Goal: Communication & Community: Ask a question

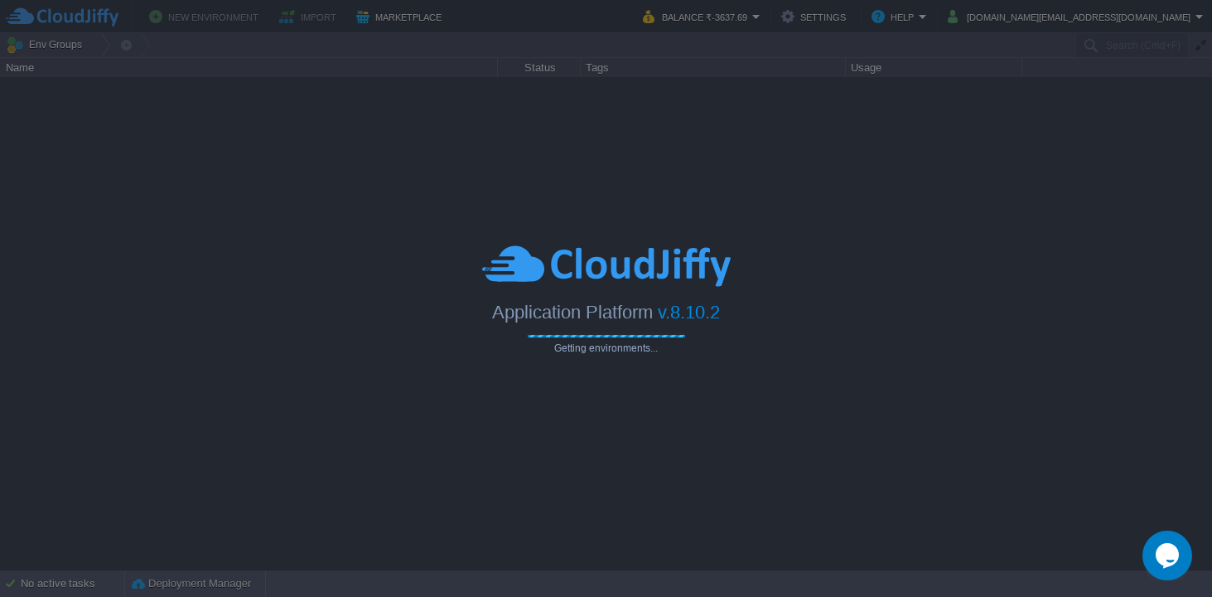
type input "Search (Cmd+F)"
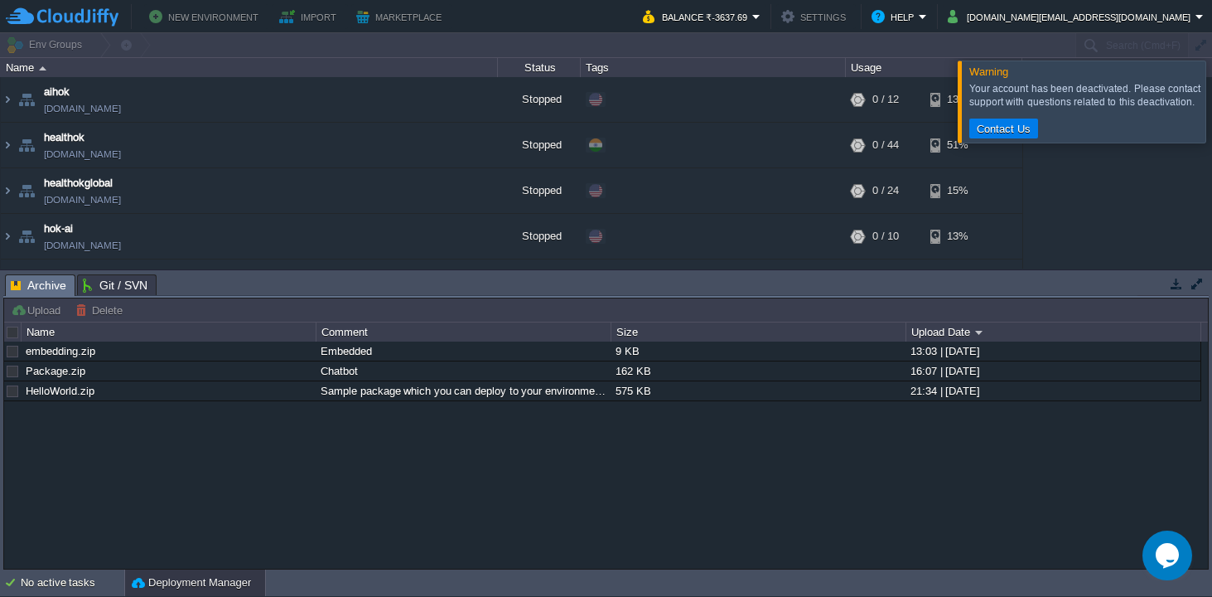
click at [1163, 553] on icon "$i18n('chat', 'chat_widget')" at bounding box center [1167, 555] width 23 height 25
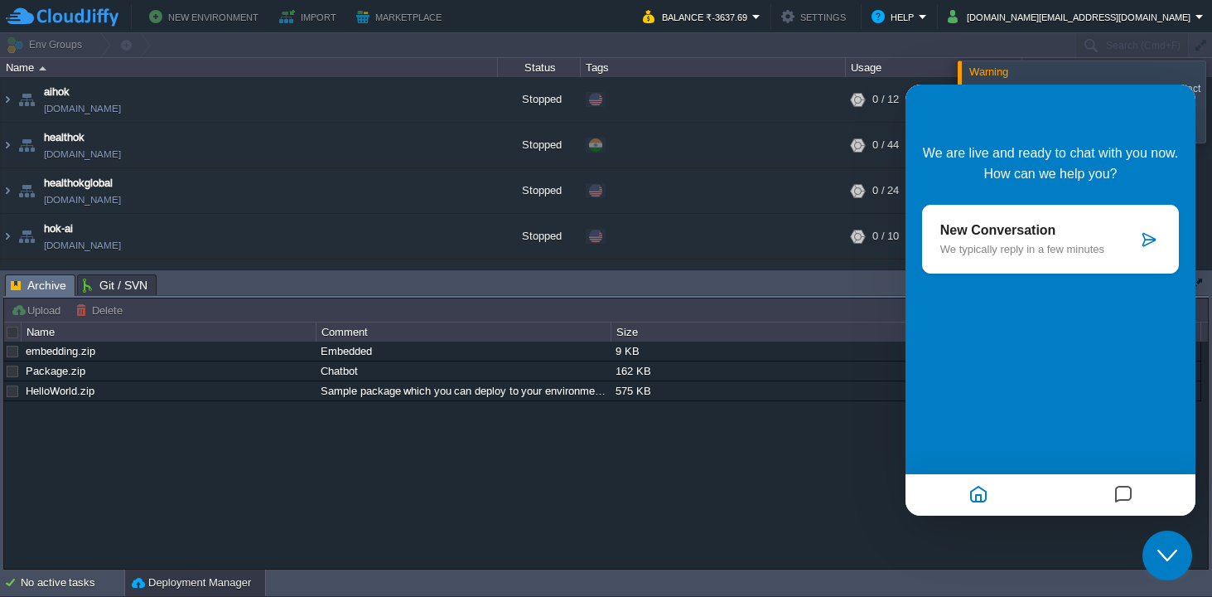
click at [1147, 239] on icon at bounding box center [1149, 239] width 17 height 17
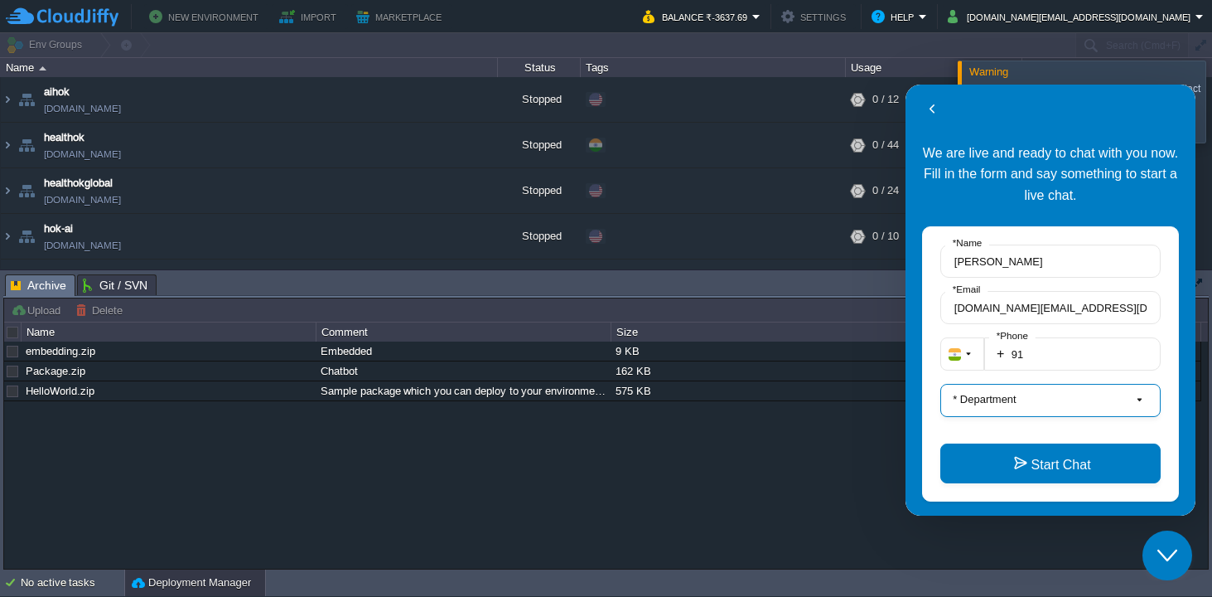
click at [1009, 401] on label "* Department" at bounding box center [984, 399] width 77 height 12
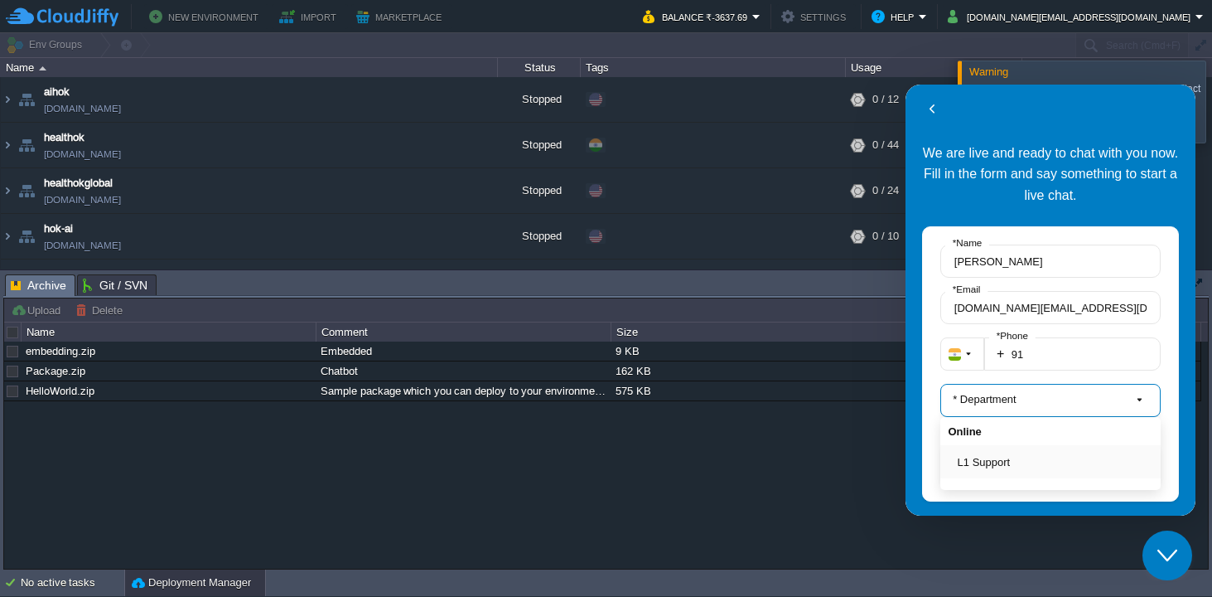
scroll to position [51, 0]
click at [986, 450] on button "Sales" at bounding box center [1056, 444] width 196 height 17
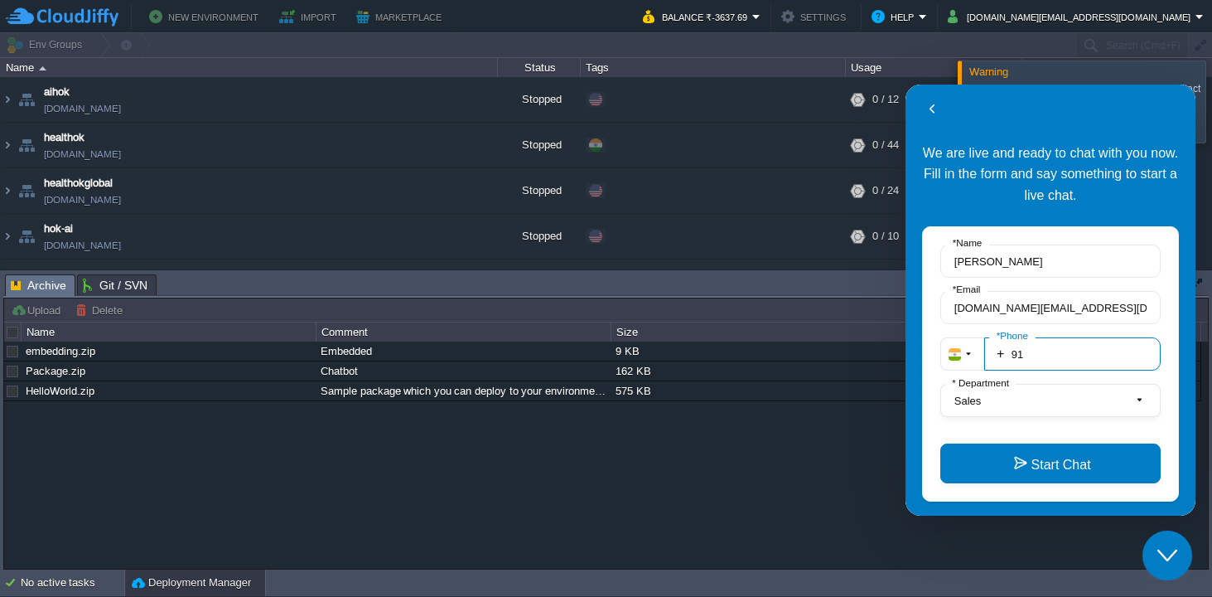
click at [1046, 353] on input "91" at bounding box center [1072, 353] width 176 height 33
type input "919971931767"
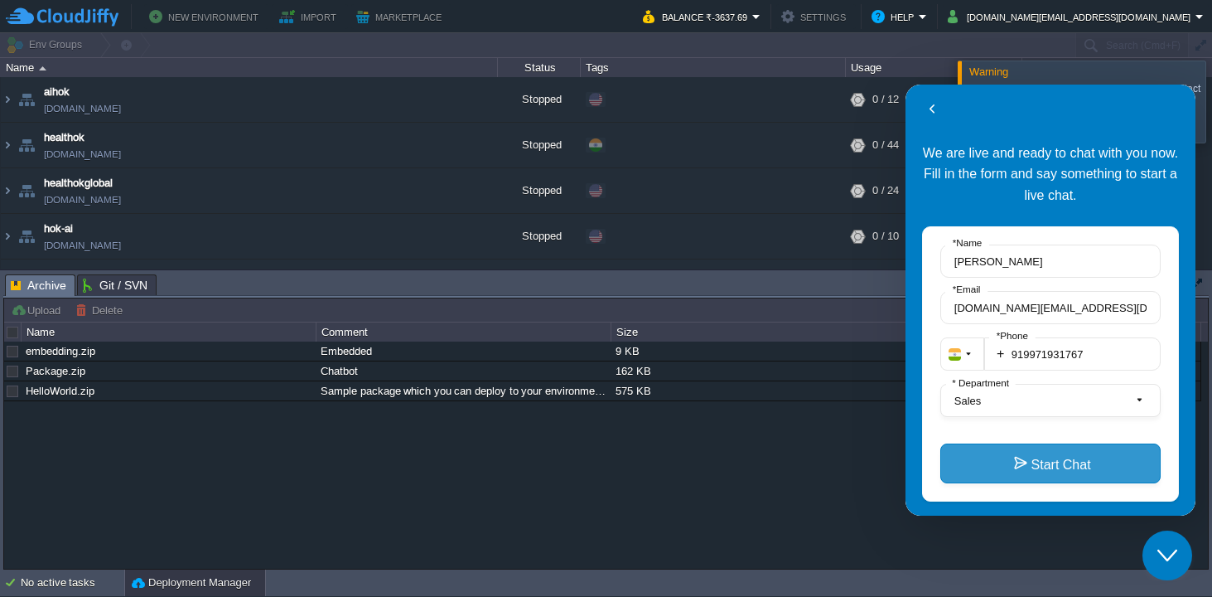
click at [1008, 465] on button "Start Chat" at bounding box center [1050, 463] width 220 height 40
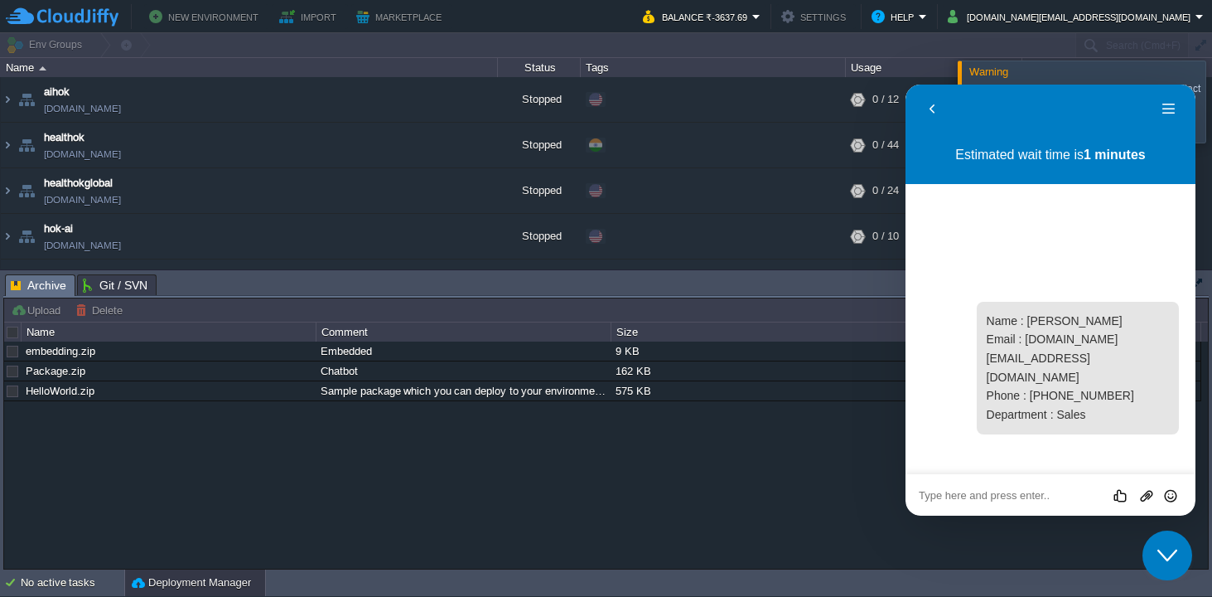
click at [906, 85] on textarea at bounding box center [906, 85] width 0 height 0
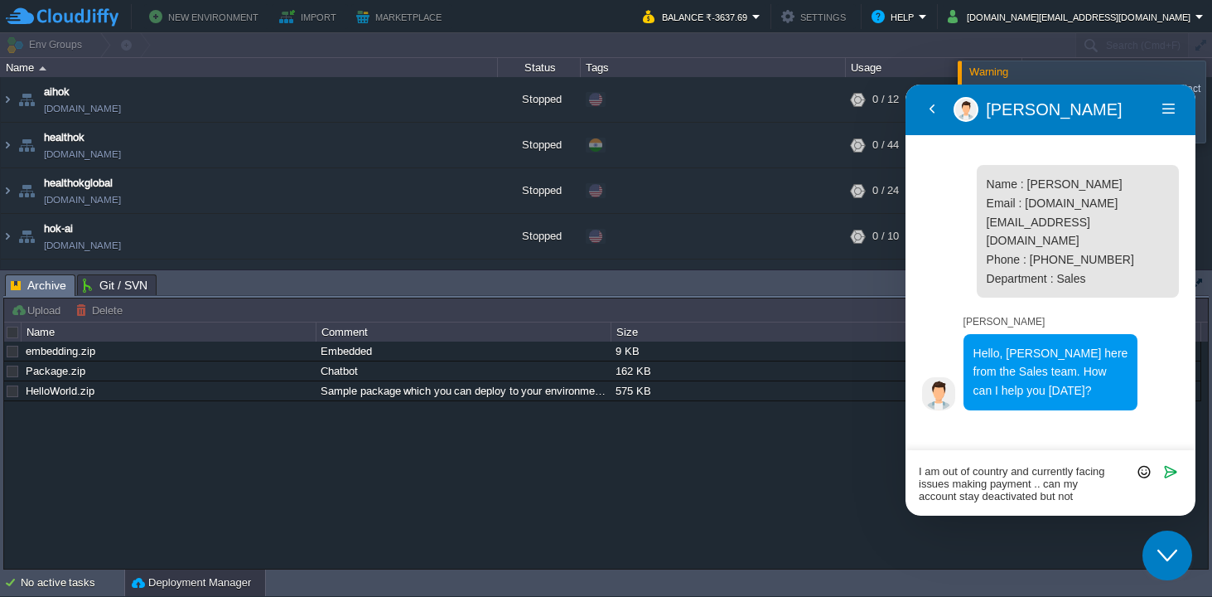
scroll to position [0, 0]
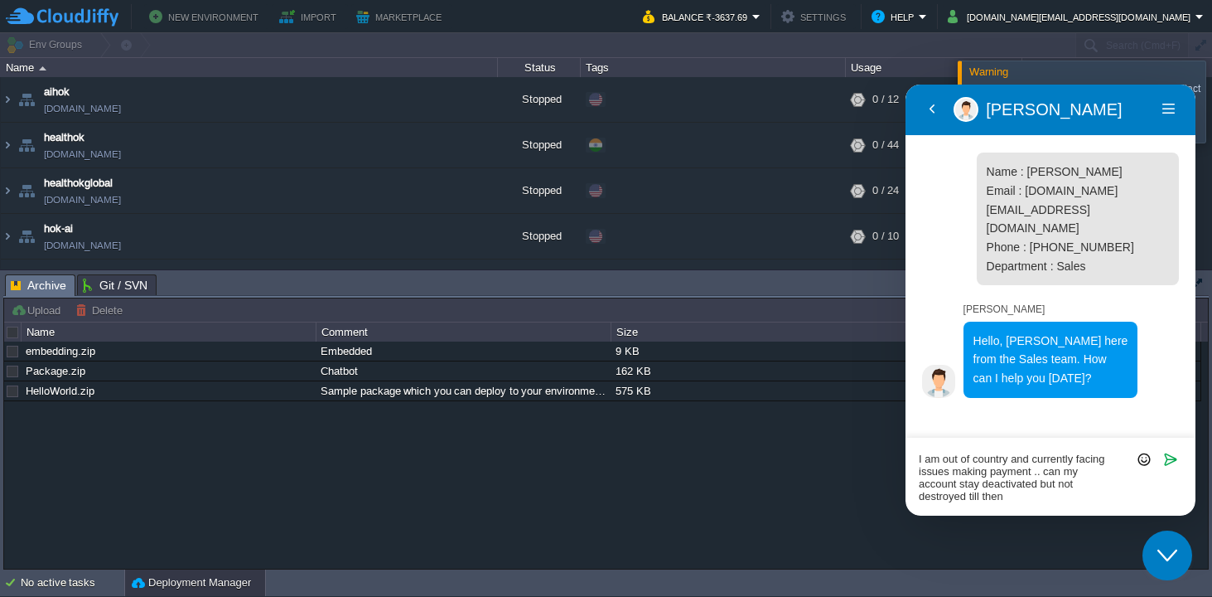
type textarea "I am out of country and currently facing issues making payment .. can my accoun…"
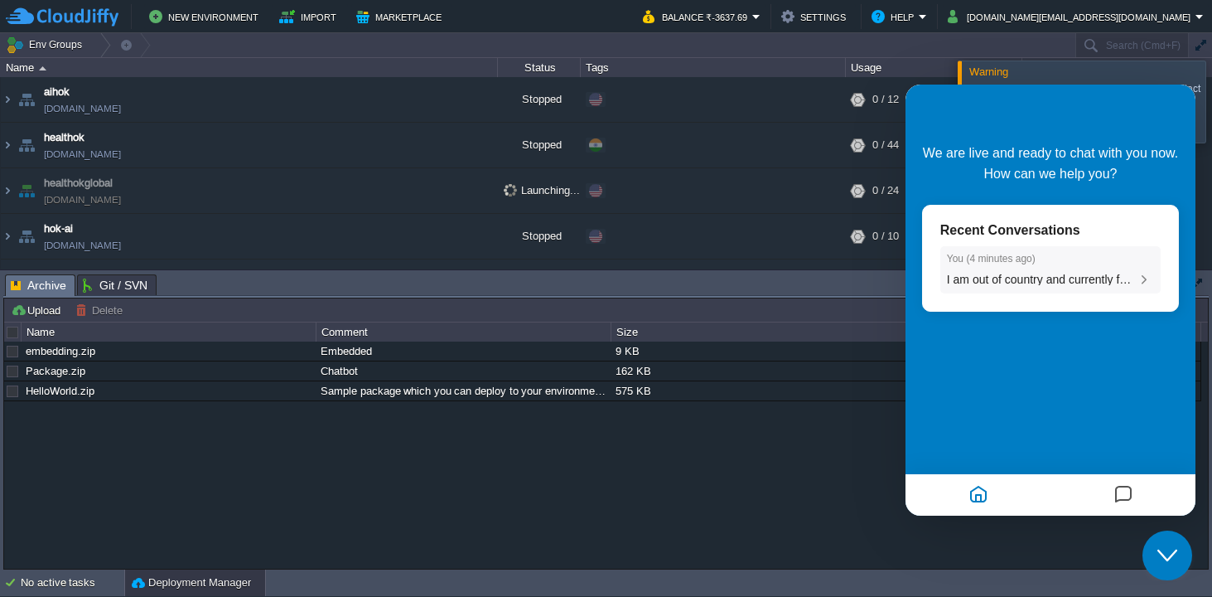
click at [1008, 268] on div "You ( 4 minutes ago ) I am out of country and currently facing issues making pa…" at bounding box center [1050, 270] width 207 height 35
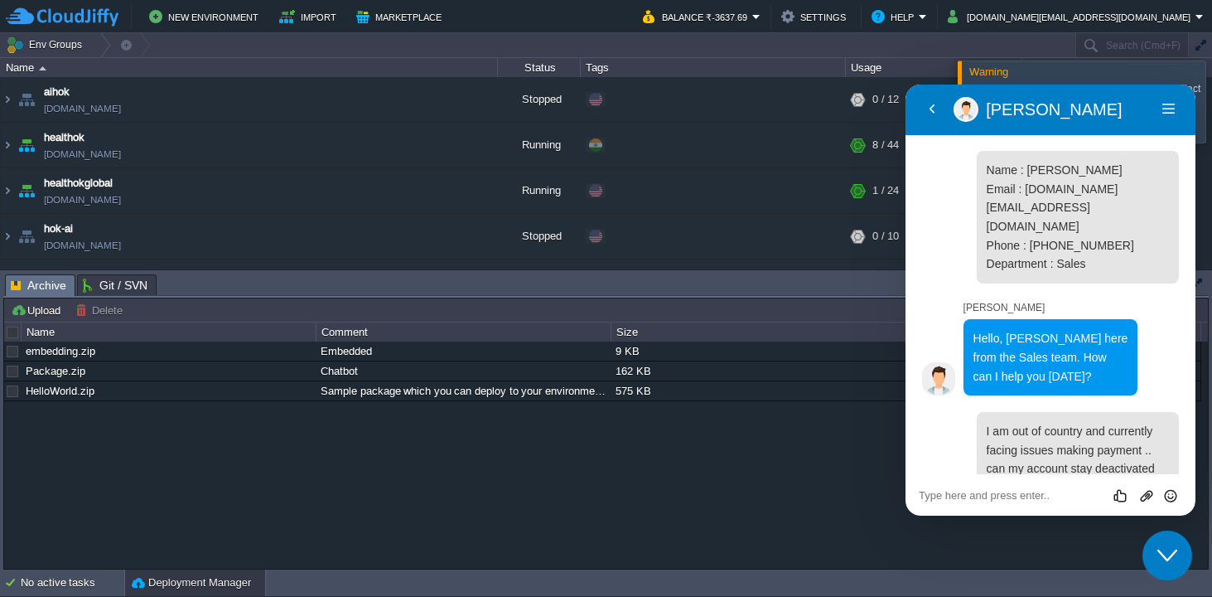
scroll to position [9, 0]
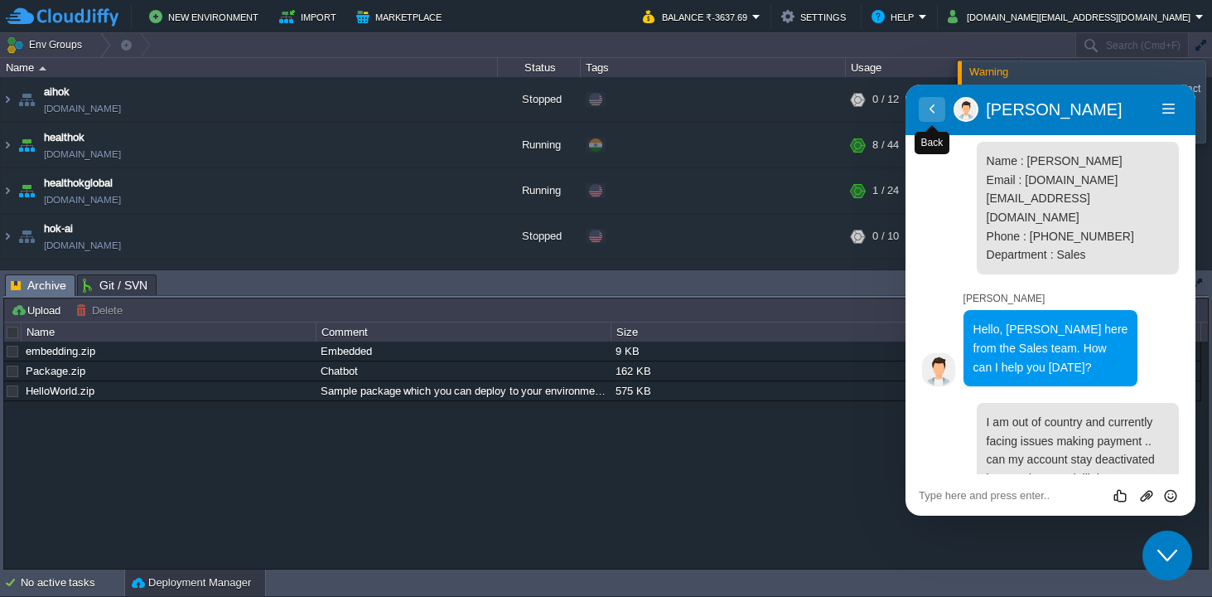
click at [934, 116] on button "Back" at bounding box center [932, 109] width 27 height 25
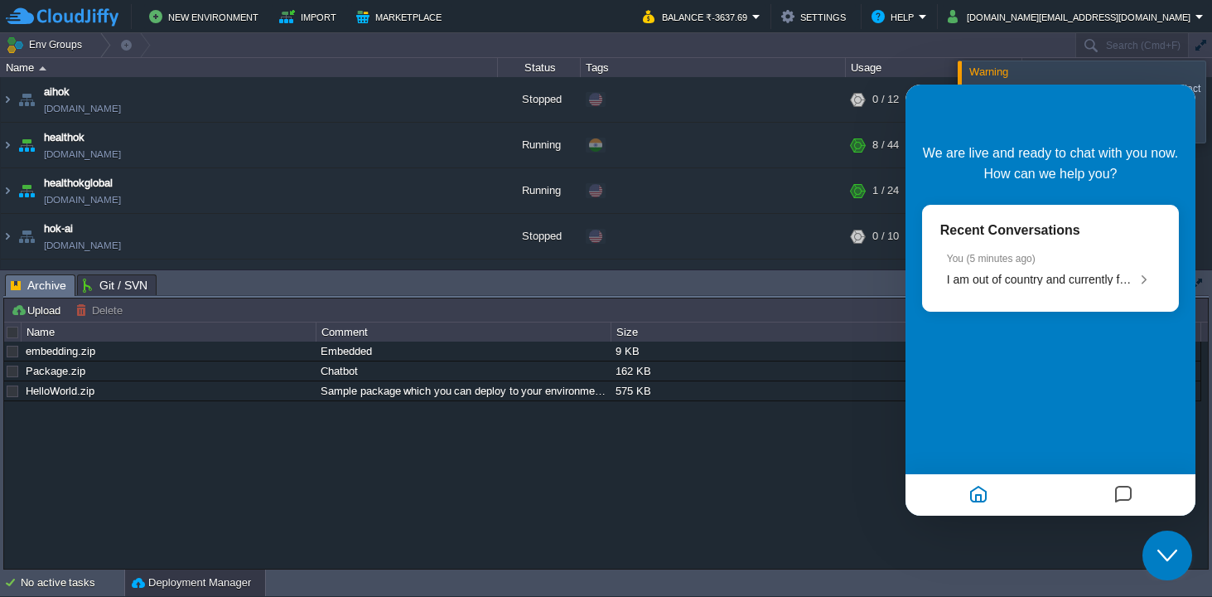
scroll to position [0, 0]
click at [1165, 553] on icon "Close Chat This icon closes the chat window." at bounding box center [1168, 555] width 20 height 20
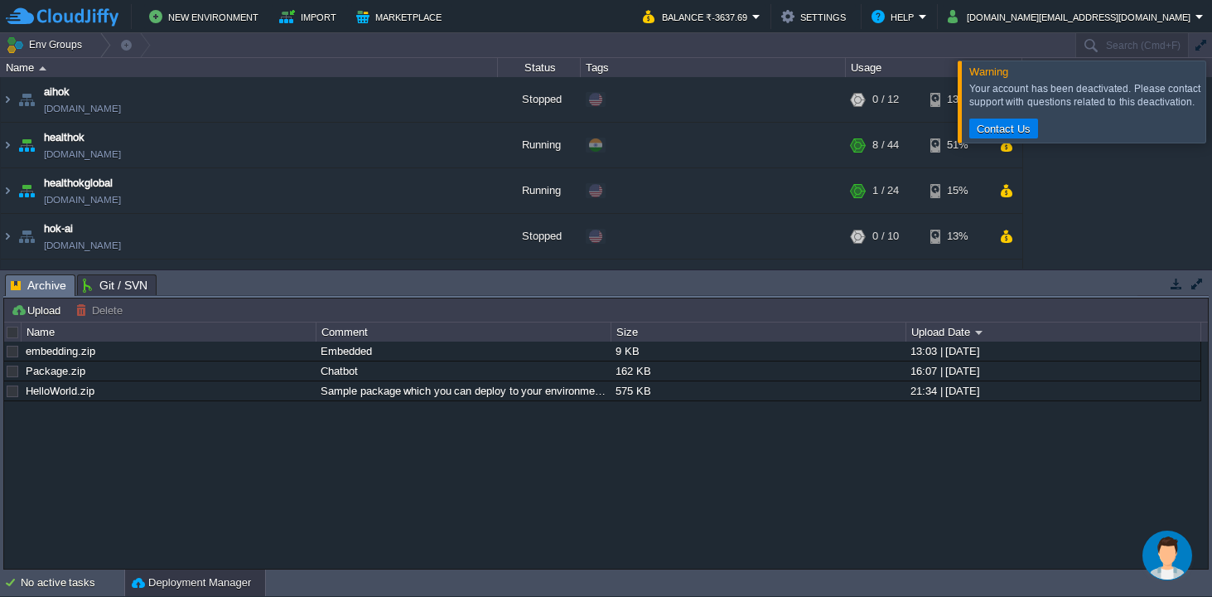
click at [1211, 100] on div at bounding box center [1232, 100] width 0 height 81
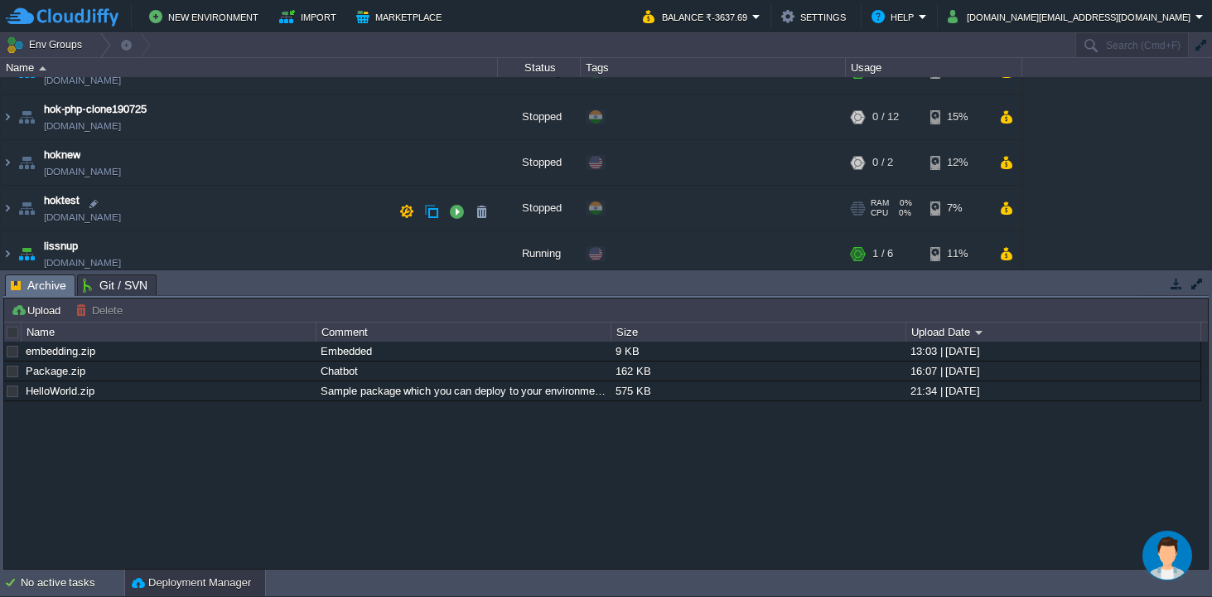
scroll to position [264, 0]
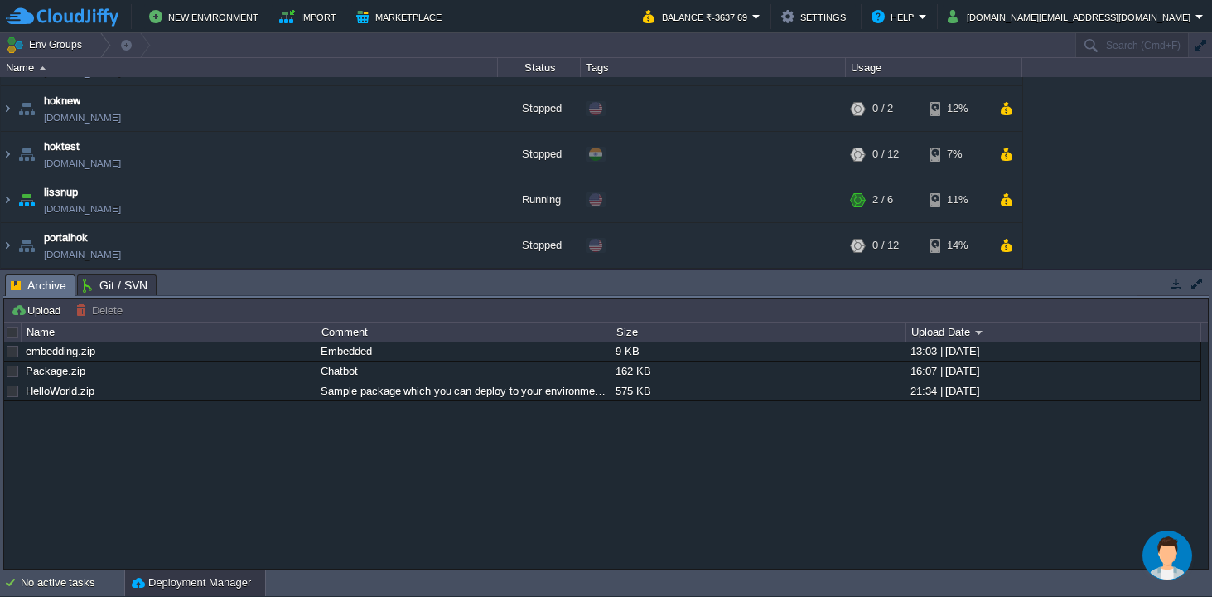
click at [1149, 545] on img "$i18n('chat', 'chat_widget')" at bounding box center [1168, 555] width 50 height 50
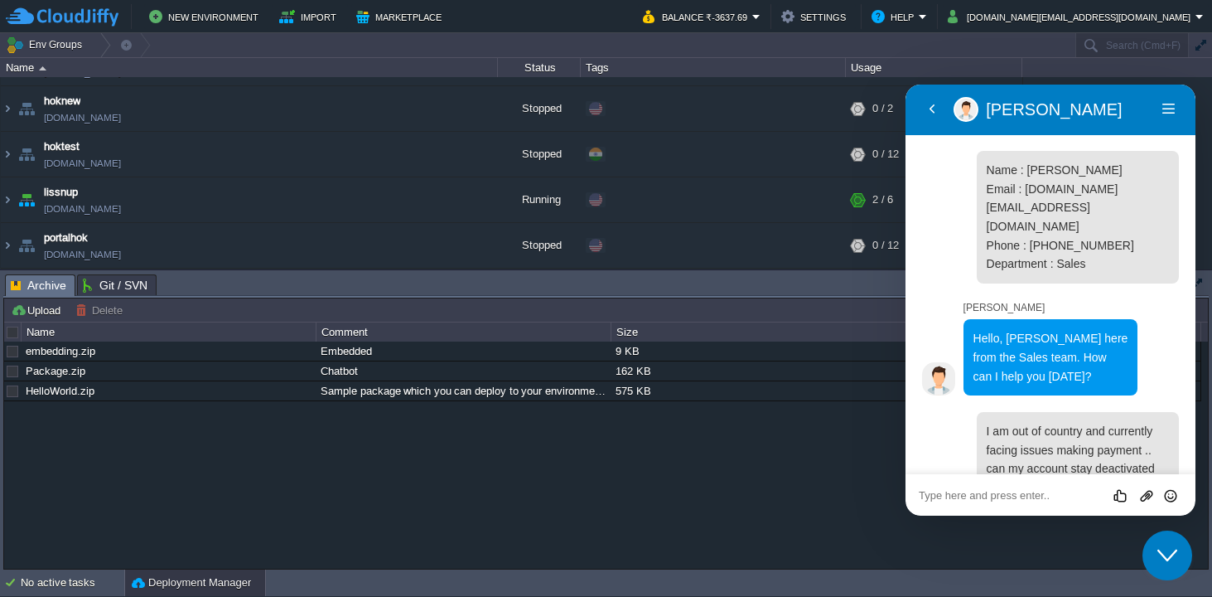
click at [906, 85] on textarea at bounding box center [906, 85] width 0 height 0
type textarea "hi"
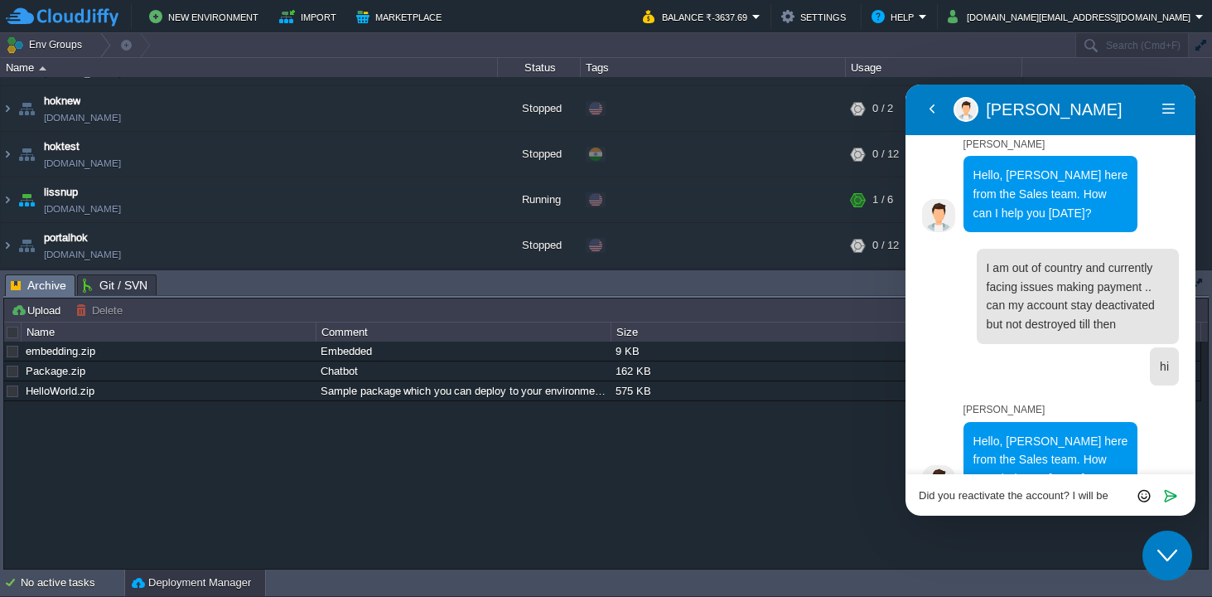
scroll to position [175, 0]
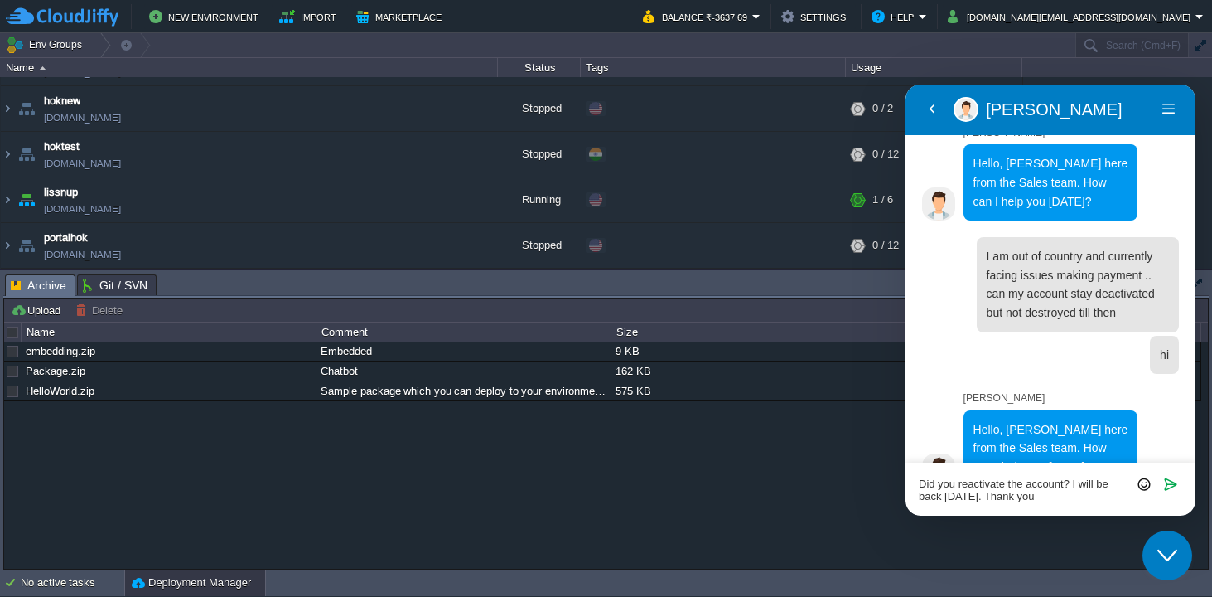
type textarea "Did you reactivate the account? I will be back [DATE]. Thank you!"
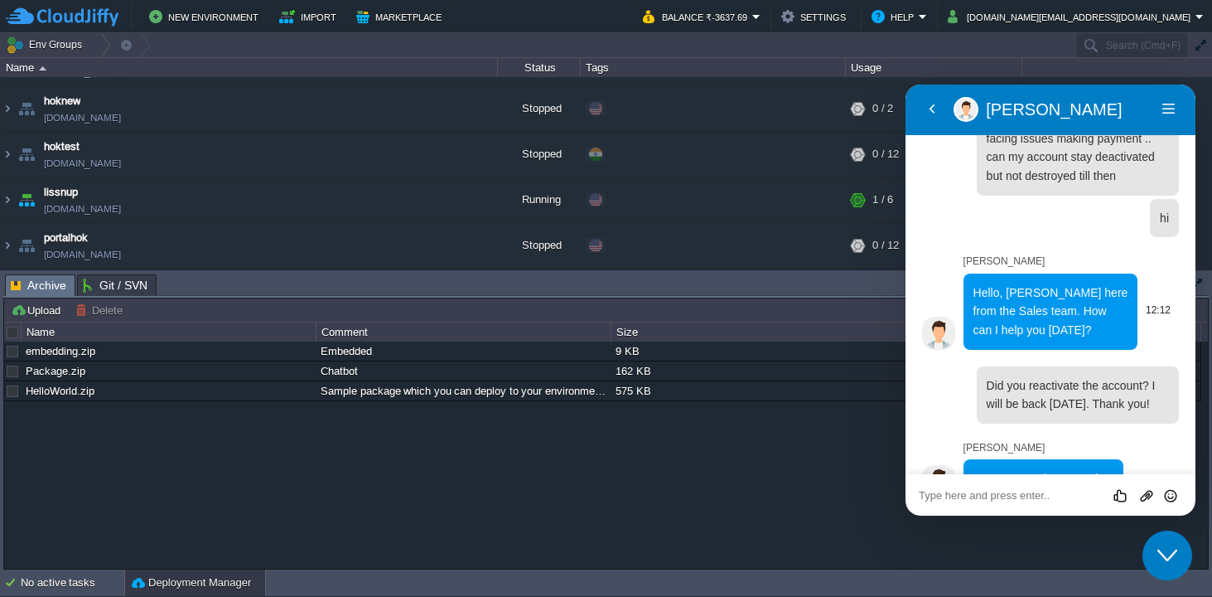
scroll to position [312, 0]
click at [1119, 493] on icon "Rate this chat" at bounding box center [1122, 494] width 21 height 21
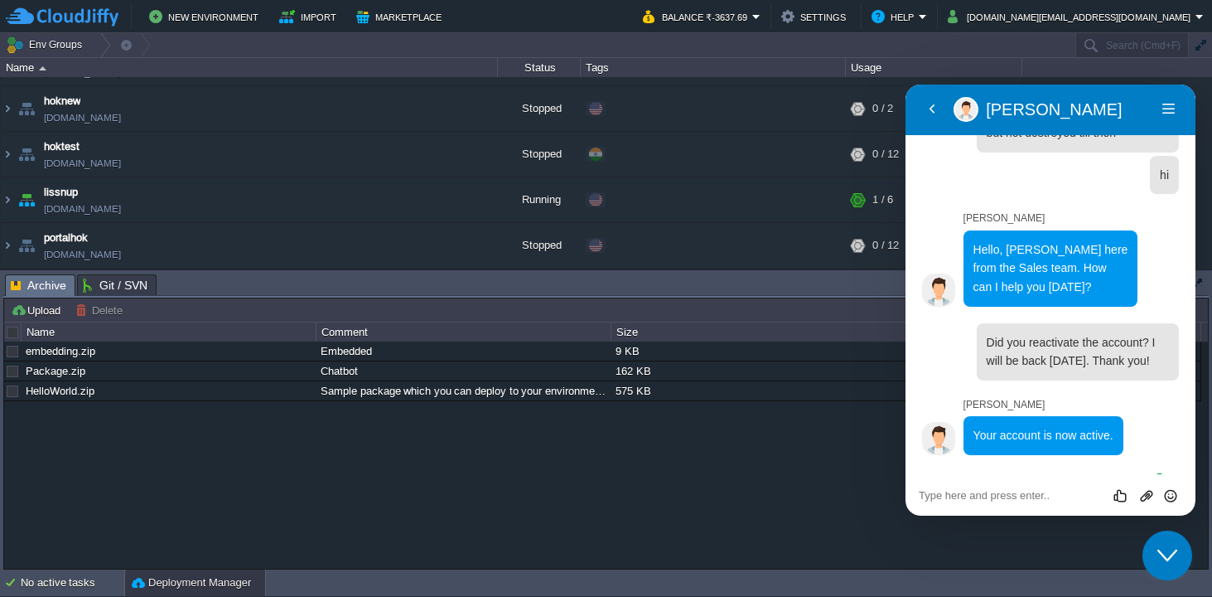
click at [1167, 560] on icon "$i18n('chat', 'chat_widget')" at bounding box center [1168, 555] width 20 height 12
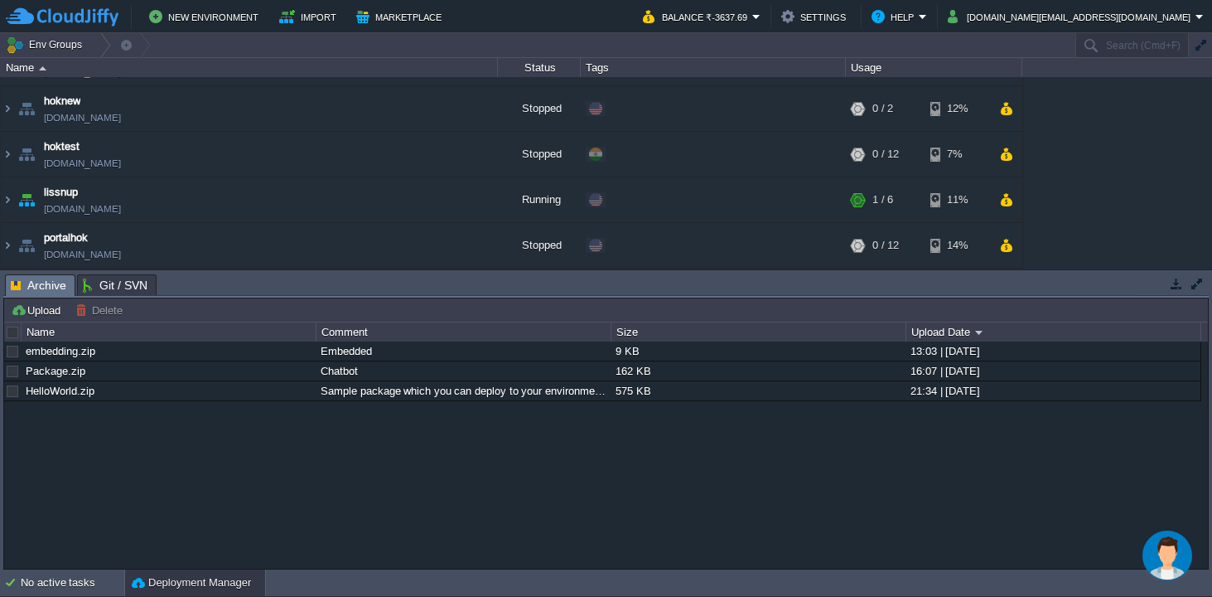
click at [1158, 549] on img "$i18n('chat', 'chat_widget')" at bounding box center [1168, 555] width 50 height 50
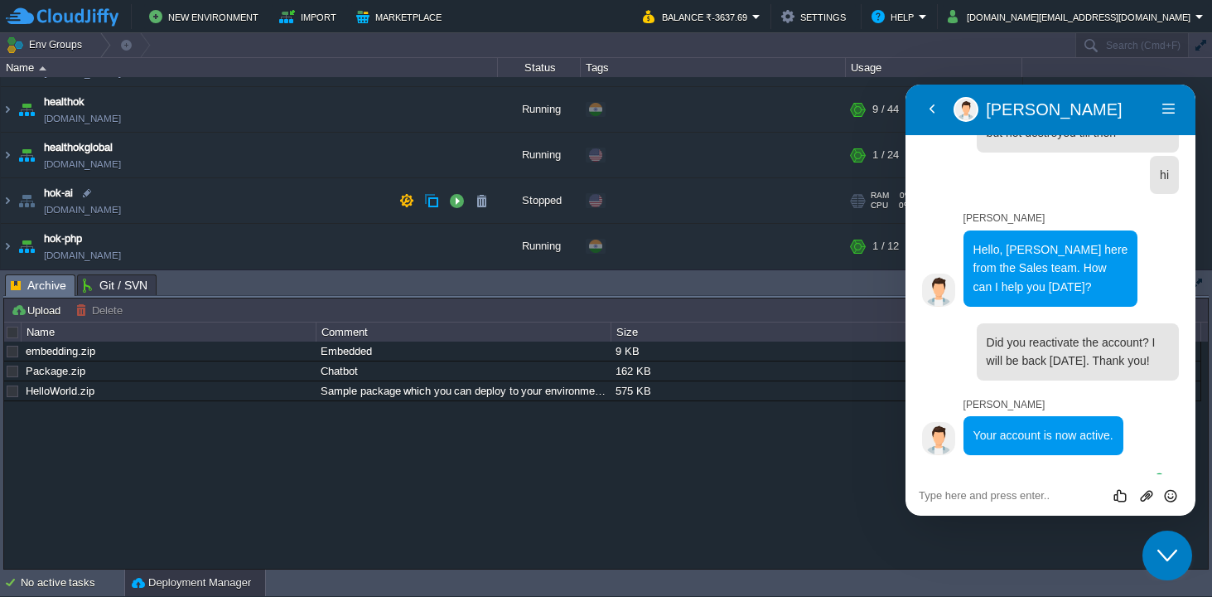
scroll to position [0, 0]
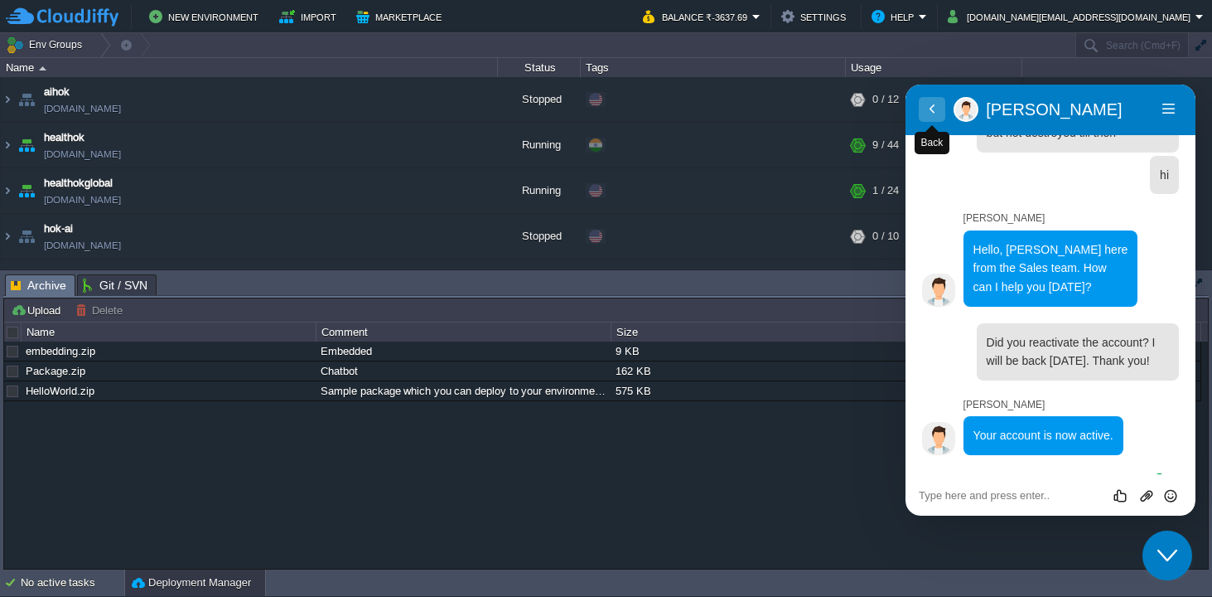
click at [932, 109] on button "Back" at bounding box center [932, 109] width 27 height 25
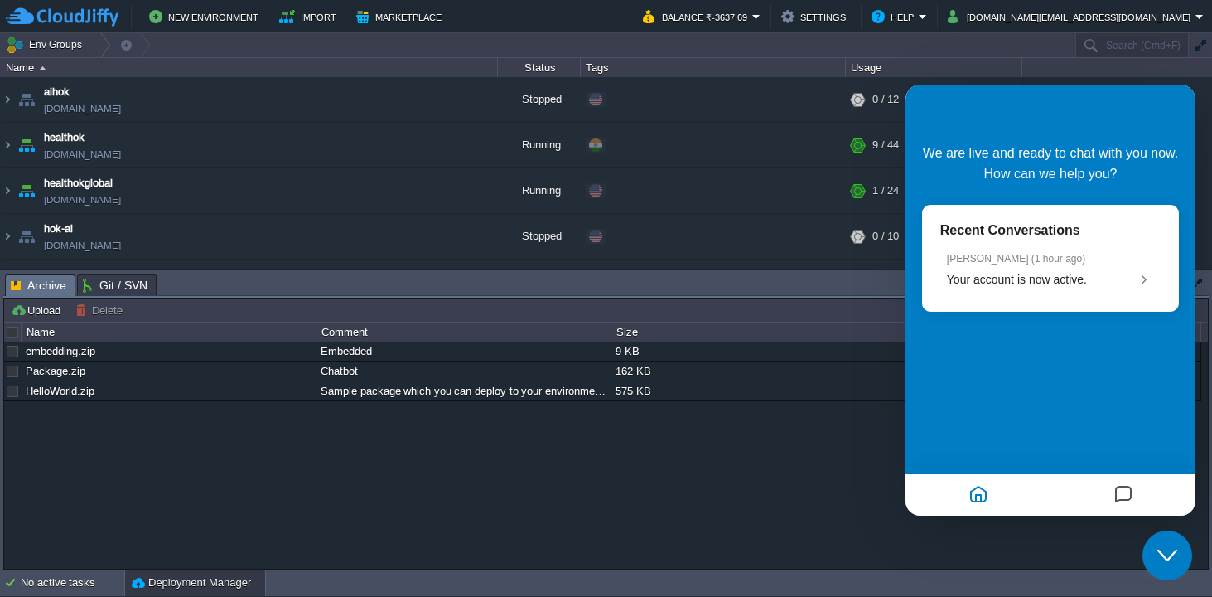
click at [1165, 555] on icon "Close Chat This icon closes the chat window." at bounding box center [1168, 555] width 20 height 20
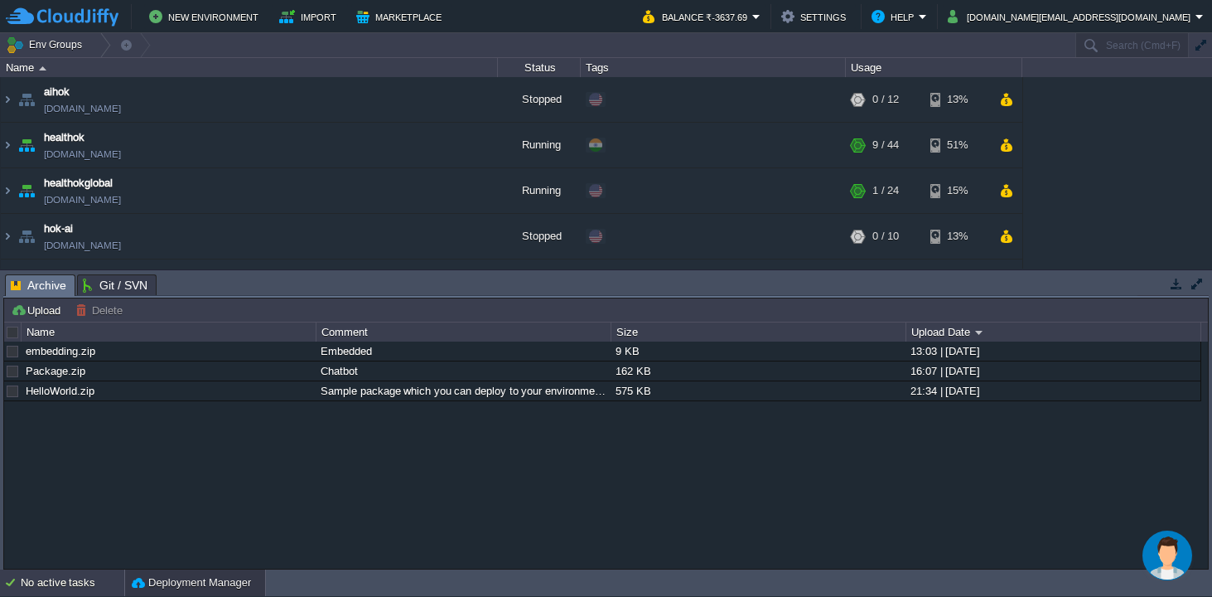
click at [43, 587] on div "No active tasks" at bounding box center [73, 582] width 104 height 27
